Goal: Check status: Check status

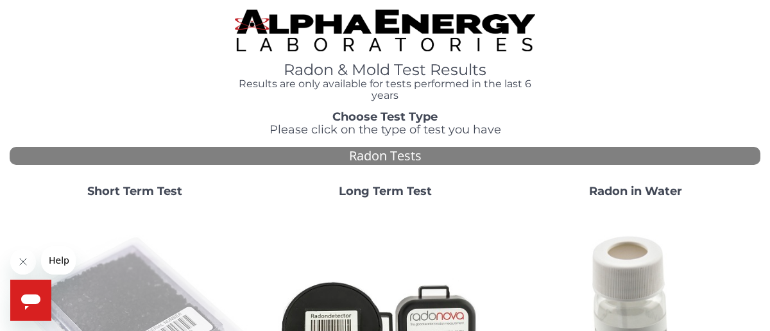
click at [138, 291] on img at bounding box center [135, 329] width 240 height 240
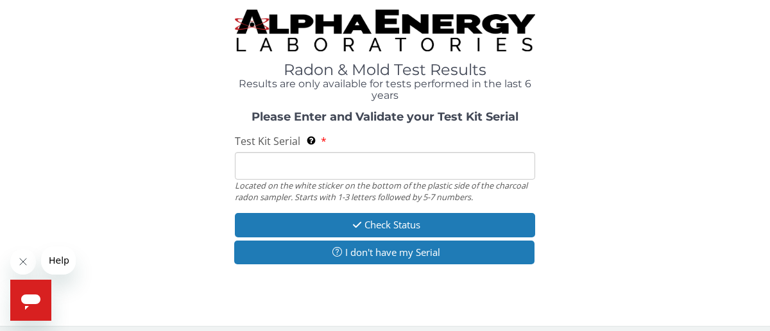
click at [336, 167] on input "Test Kit Serial Located on the white sticker on the bottom of the plastic side …" at bounding box center [385, 166] width 300 height 28
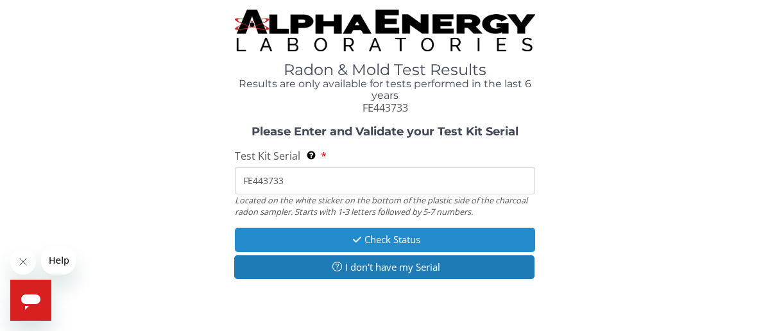
type input "FE443733"
click at [343, 236] on button "Check Status" at bounding box center [385, 240] width 300 height 24
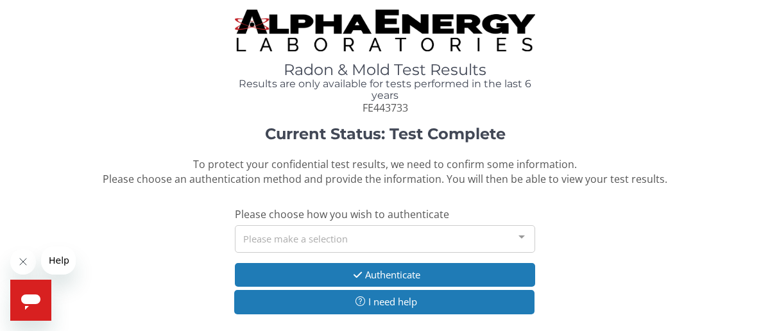
click at [289, 233] on div "Please make a selection" at bounding box center [385, 239] width 300 height 28
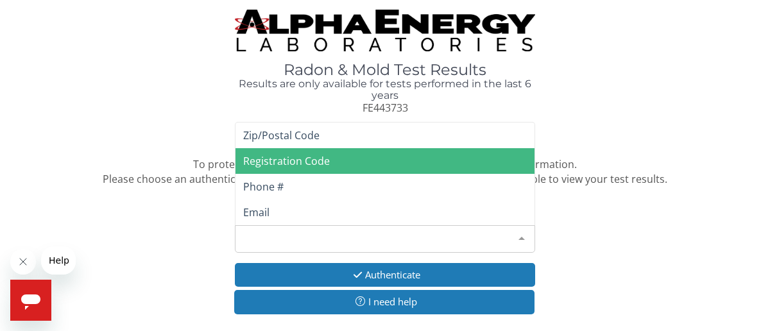
click at [295, 162] on span "Registration Code" at bounding box center [286, 161] width 87 height 14
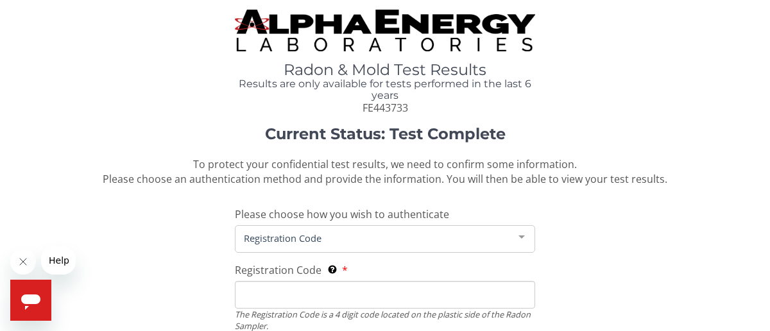
click at [296, 283] on input "Registration Code The Registration Code is a 4 digit code located on the plasti…" at bounding box center [385, 295] width 300 height 28
type input "ABF9"
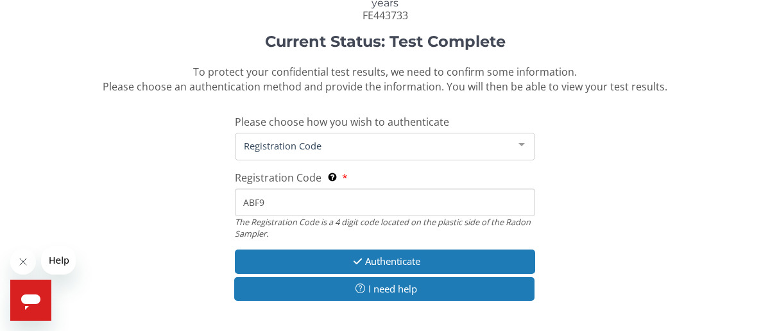
scroll to position [96, 0]
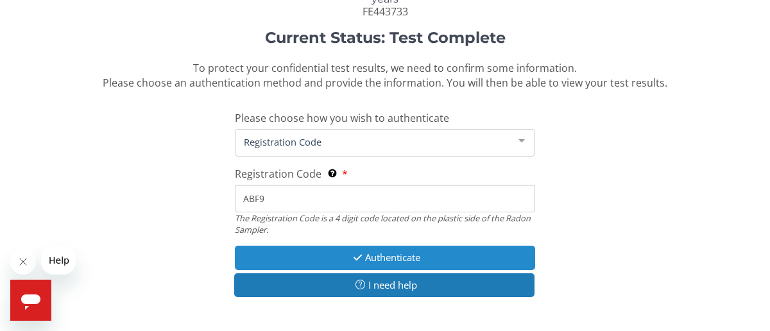
click at [474, 250] on button "Authenticate" at bounding box center [385, 258] width 300 height 24
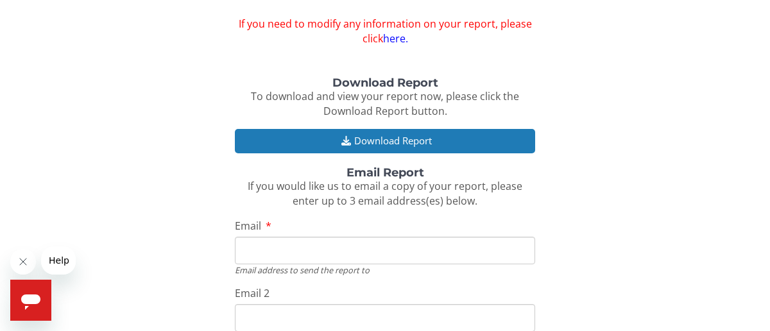
scroll to position [101, 0]
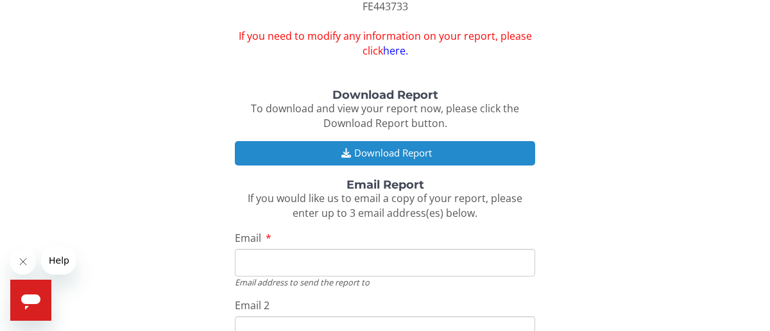
click at [446, 150] on button "Download Report" at bounding box center [385, 153] width 300 height 24
